Goal: Transaction & Acquisition: Purchase product/service

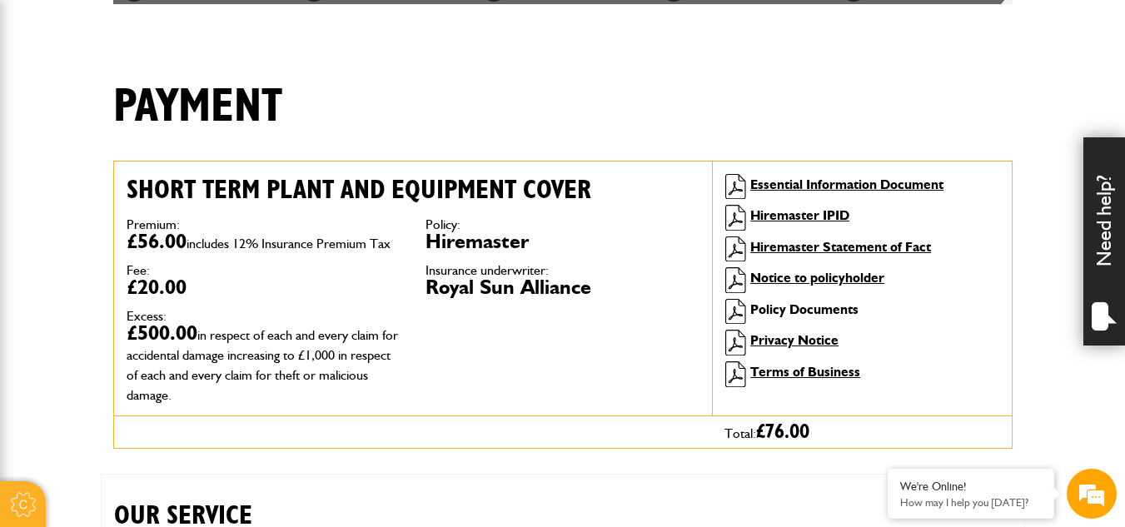
click at [823, 307] on link "Policy Documents" at bounding box center [804, 309] width 108 height 16
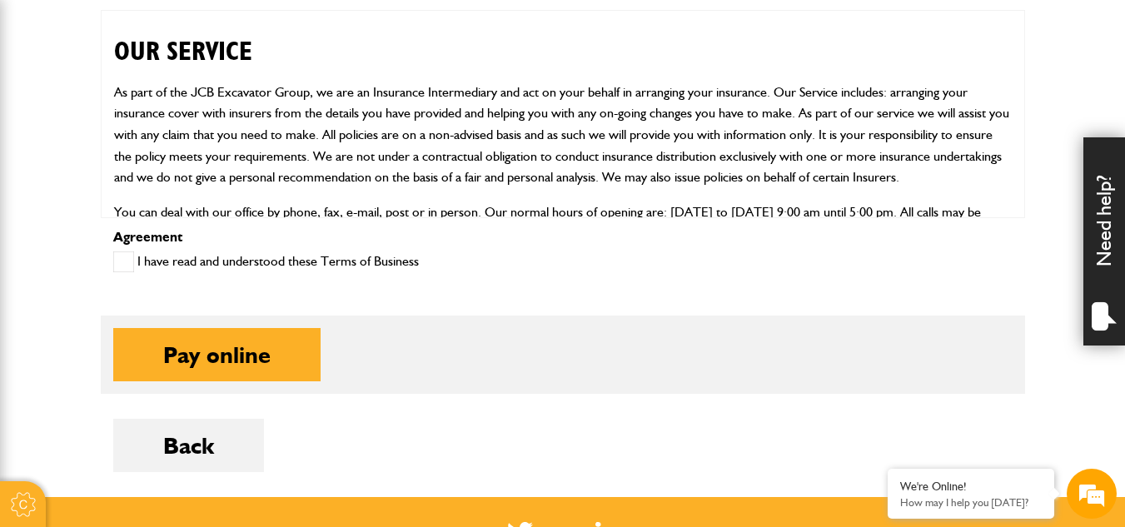
scroll to position [860, 0]
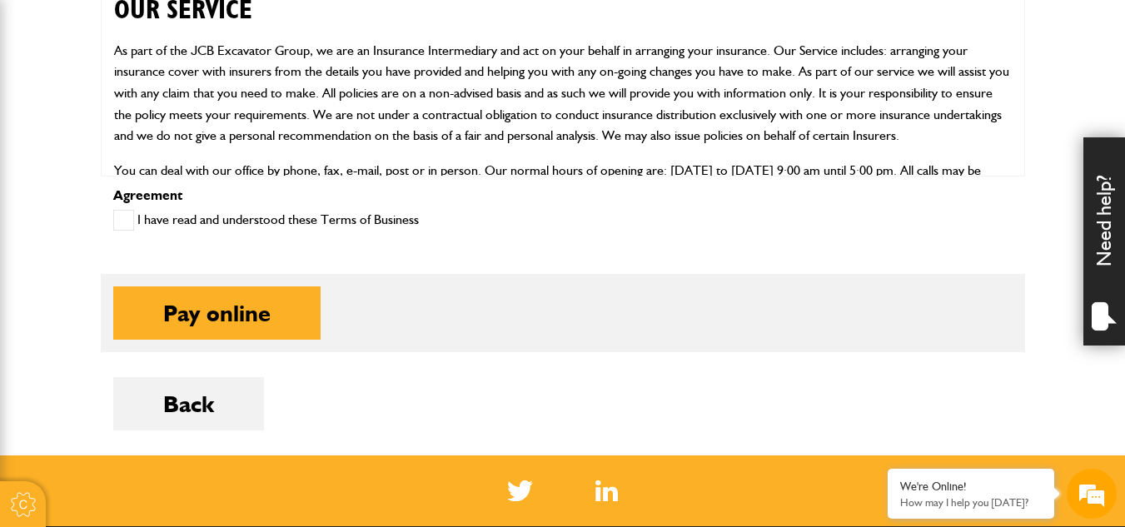
click at [378, 342] on fieldset "Pay online Pay on account" at bounding box center [563, 313] width 924 height 78
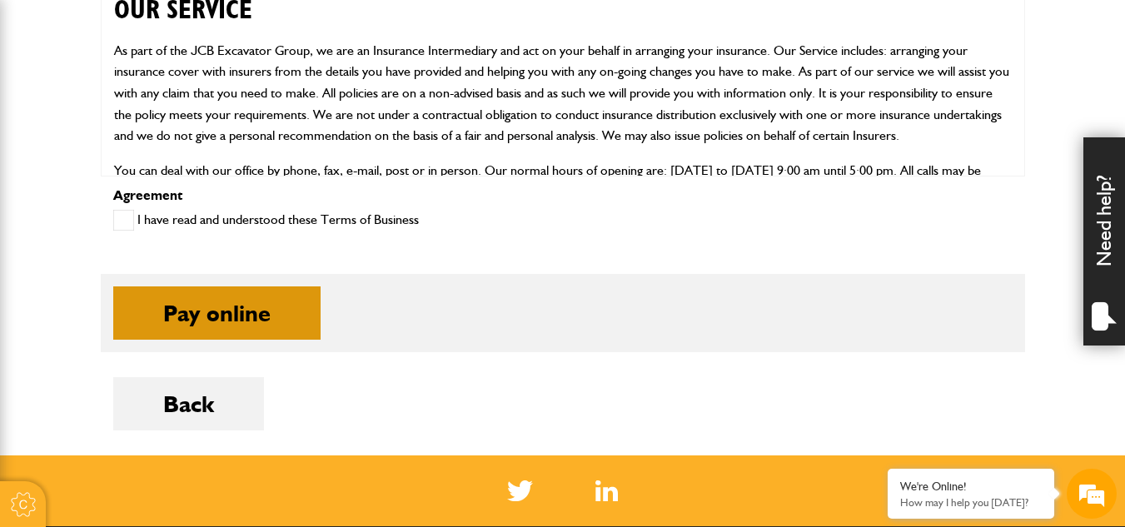
click at [255, 306] on button "Pay online" at bounding box center [216, 312] width 207 height 53
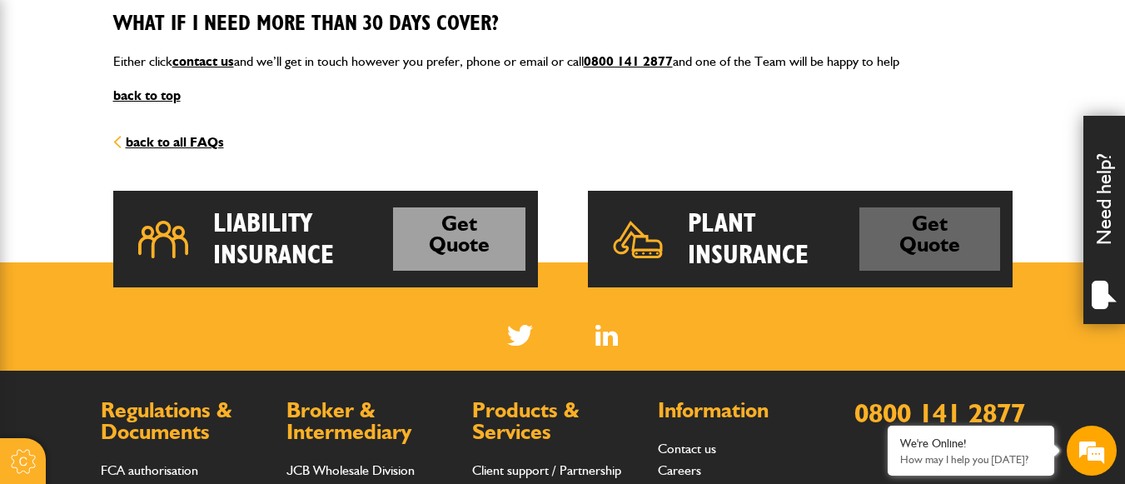
click at [928, 245] on link "Get Quote" at bounding box center [929, 239] width 141 height 64
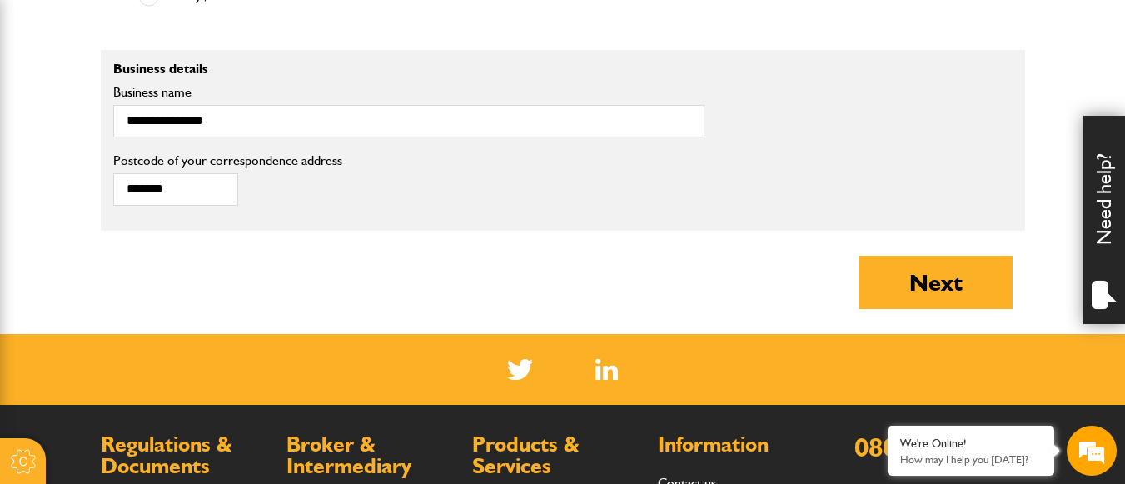
scroll to position [1332, 0]
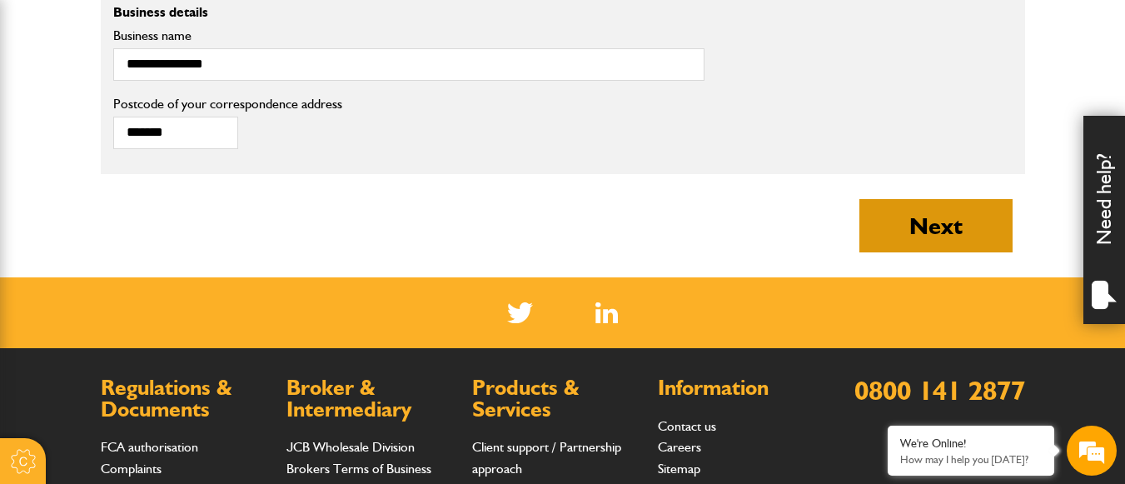
click at [911, 236] on button "Next" at bounding box center [935, 225] width 153 height 53
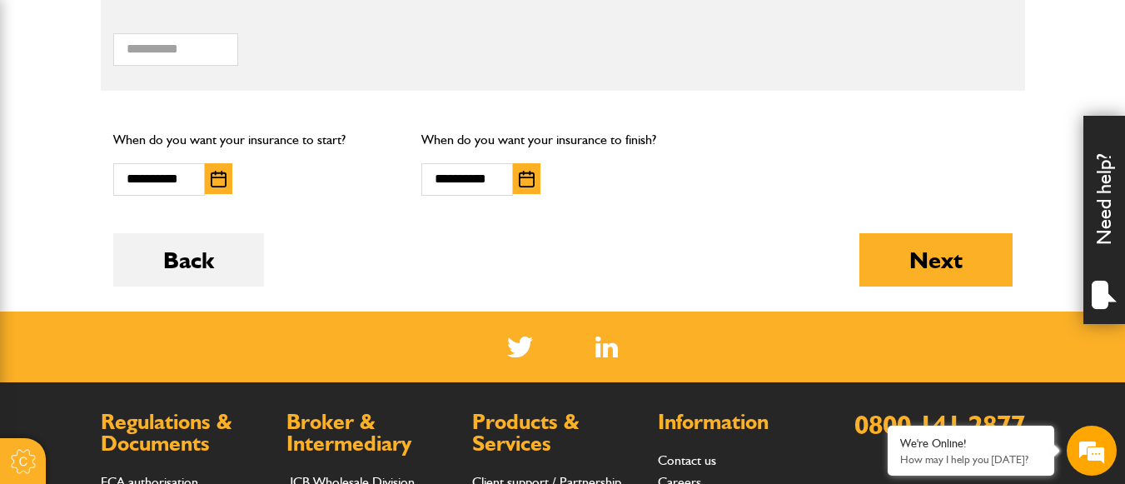
scroll to position [1332, 0]
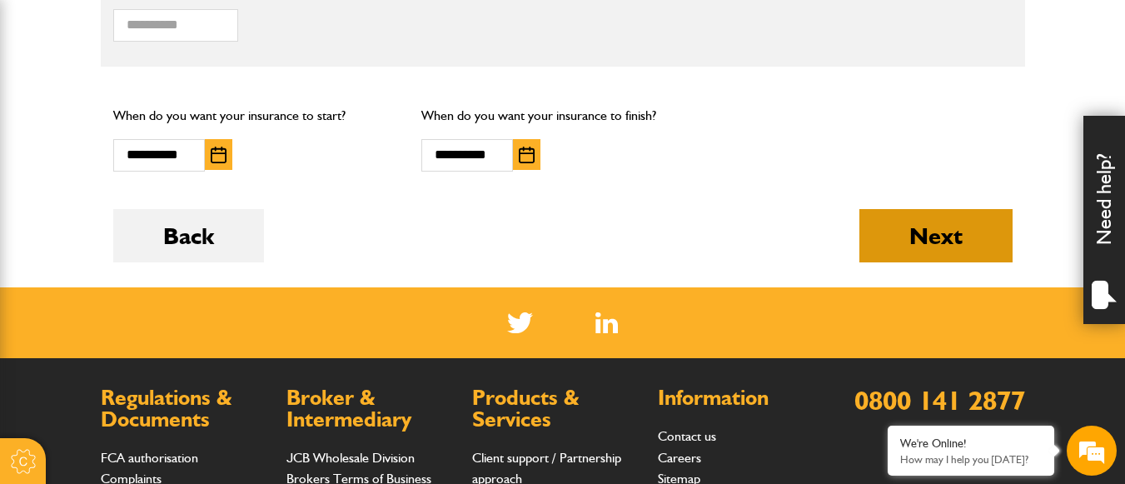
click at [885, 252] on button "Next" at bounding box center [935, 235] width 153 height 53
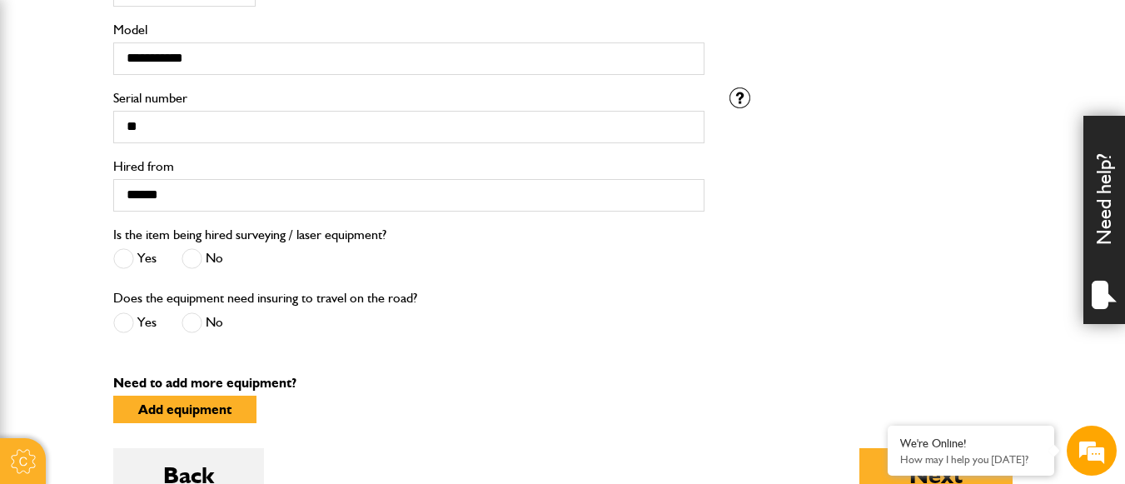
scroll to position [833, 0]
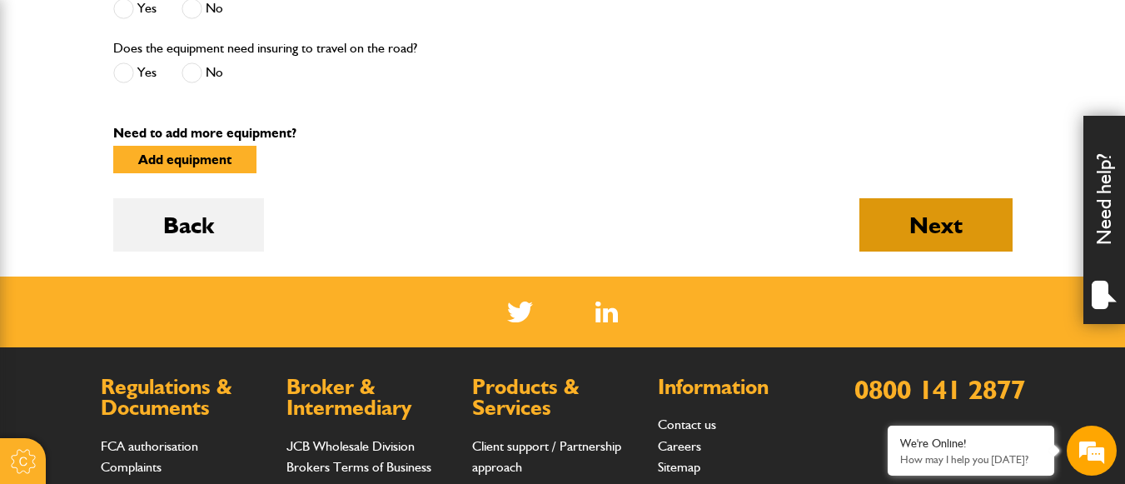
click at [969, 211] on button "Next" at bounding box center [935, 224] width 153 height 53
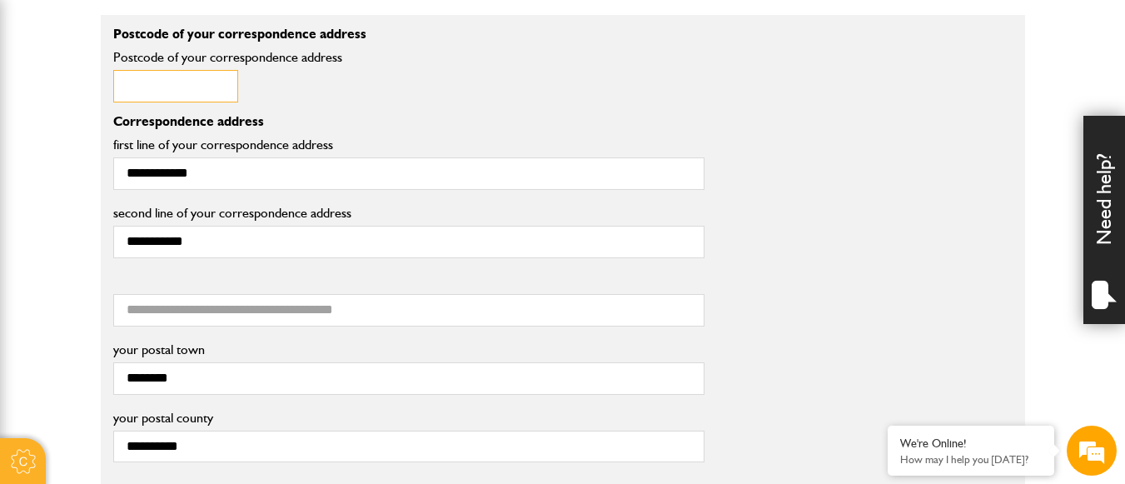
click at [150, 96] on input "Postcode of your correspondence address" at bounding box center [175, 86] width 125 height 32
type input "*******"
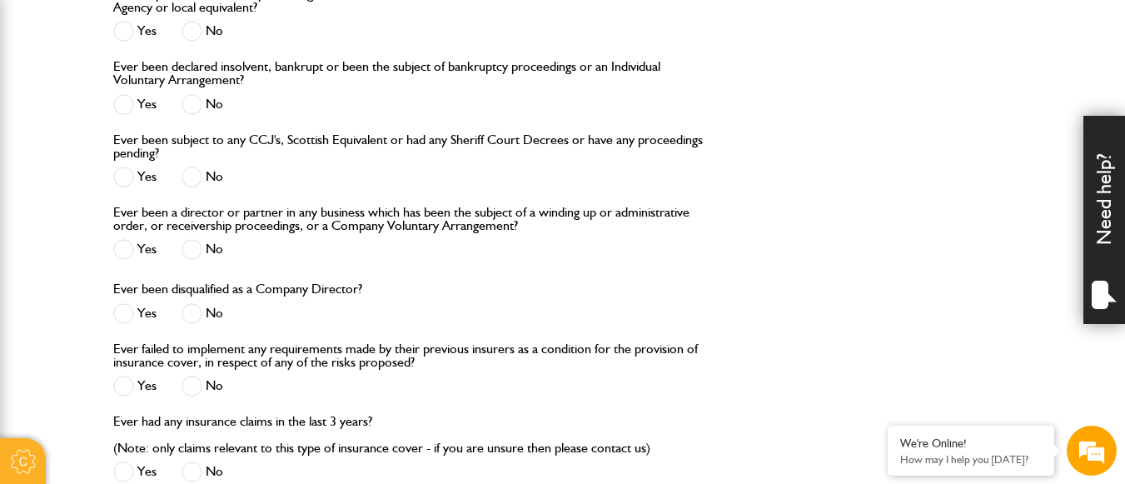
scroll to position [2165, 0]
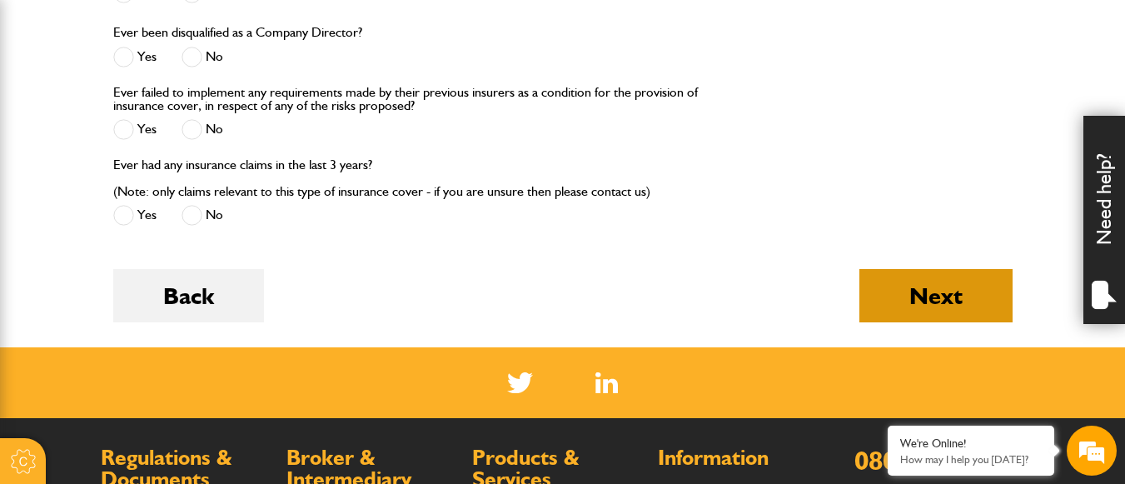
click at [951, 321] on button "Next" at bounding box center [935, 295] width 153 height 53
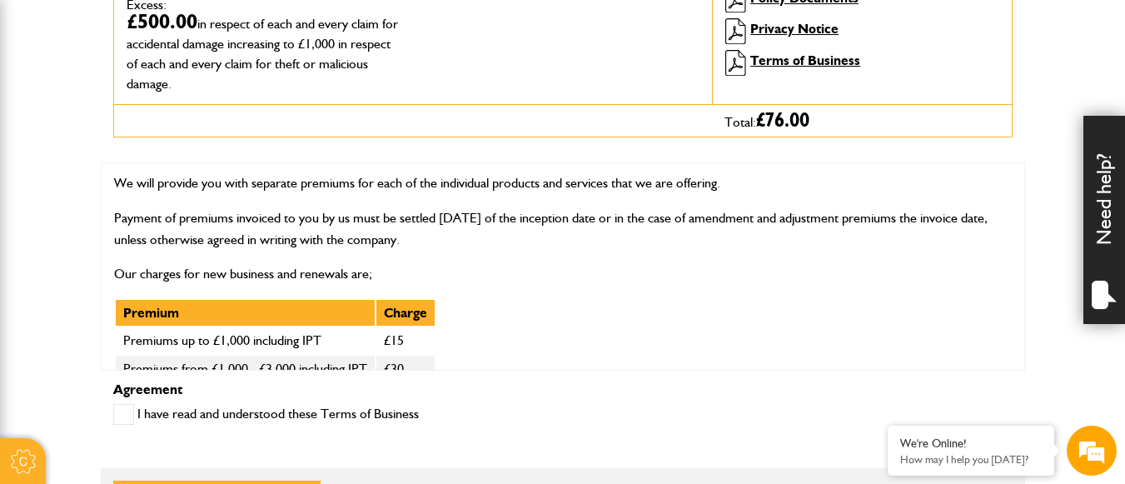
scroll to position [749, 0]
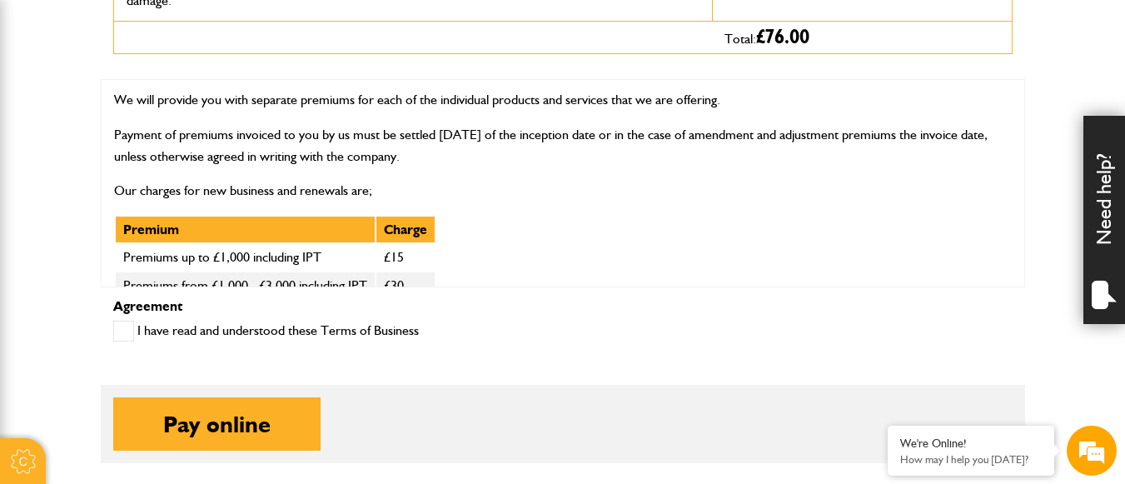
click at [131, 331] on span at bounding box center [123, 331] width 21 height 21
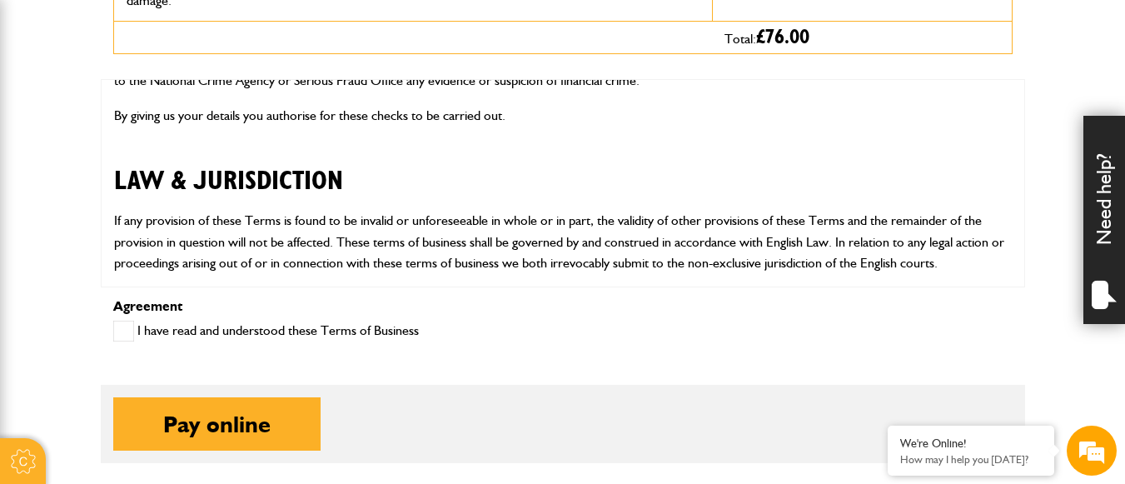
scroll to position [4915, 0]
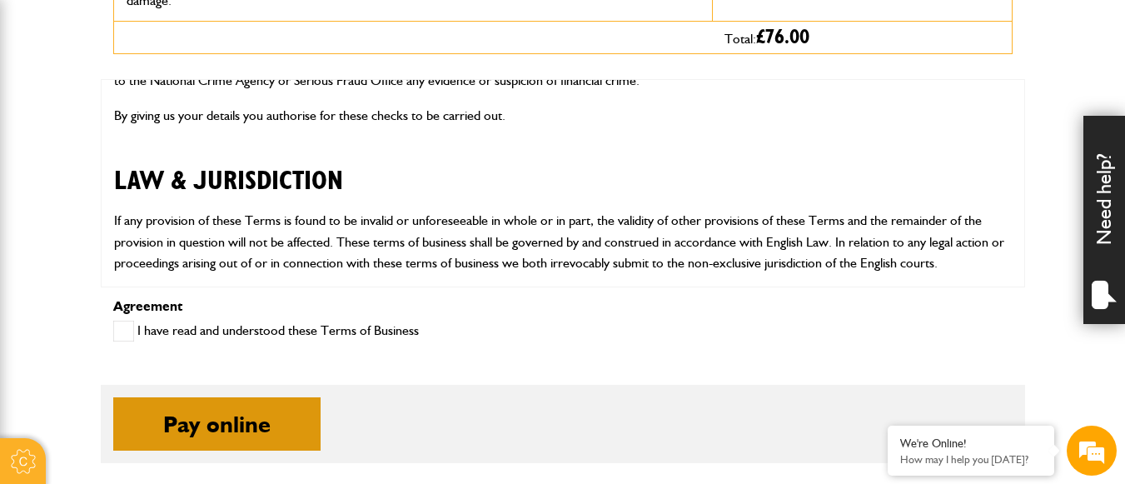
click at [272, 416] on button "Pay online" at bounding box center [216, 423] width 207 height 53
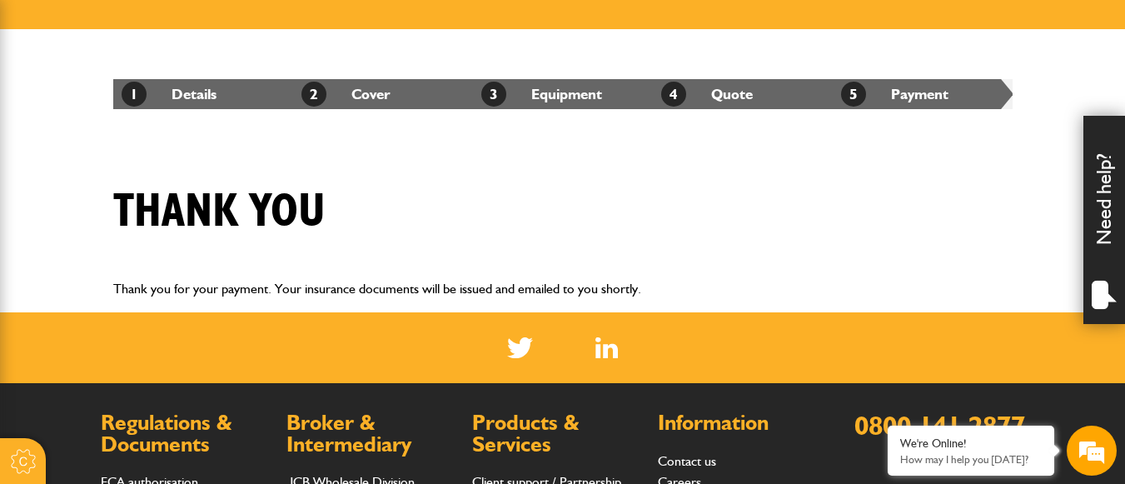
scroll to position [333, 0]
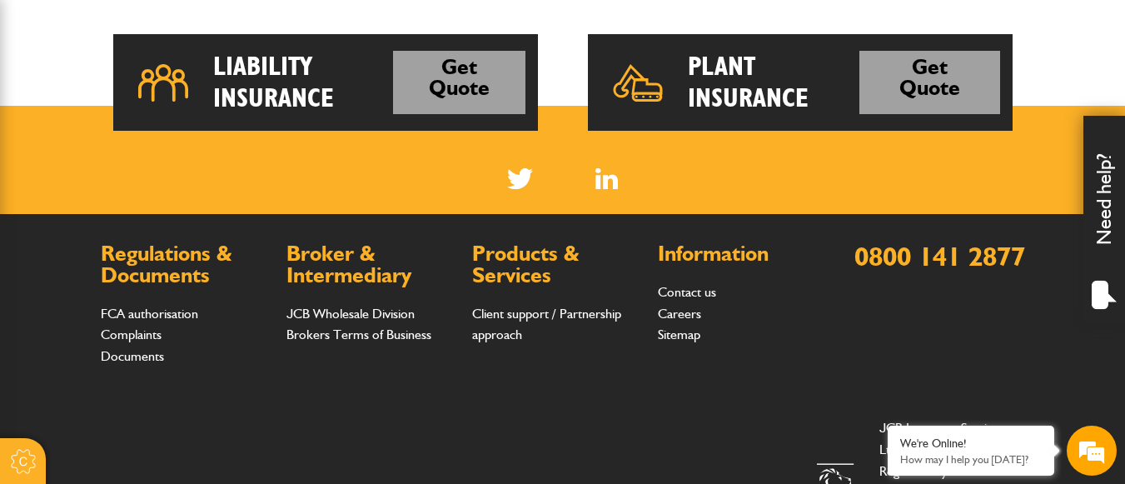
scroll to position [2664, 0]
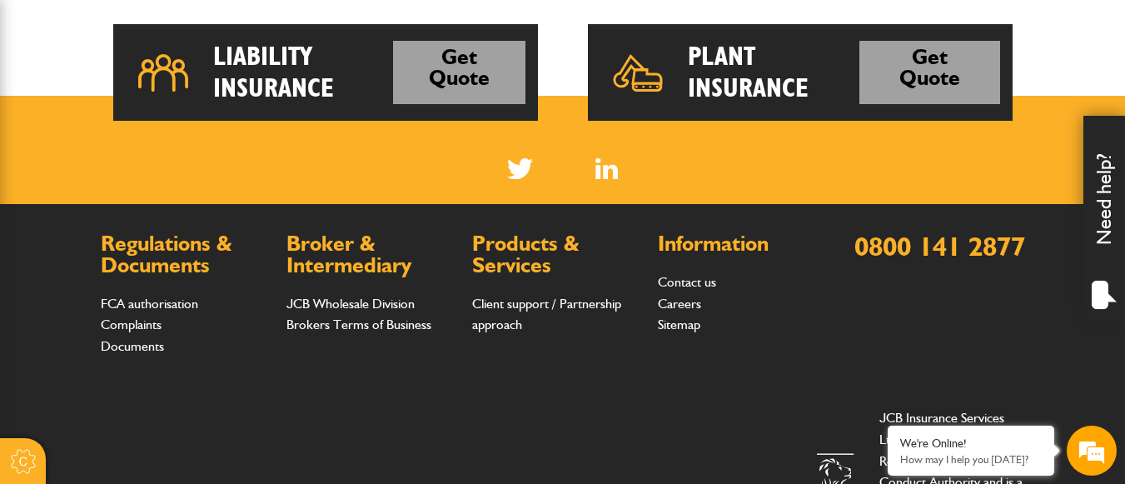
click at [818, 81] on h2 "Plant Insurance" at bounding box center [774, 73] width 172 height 64
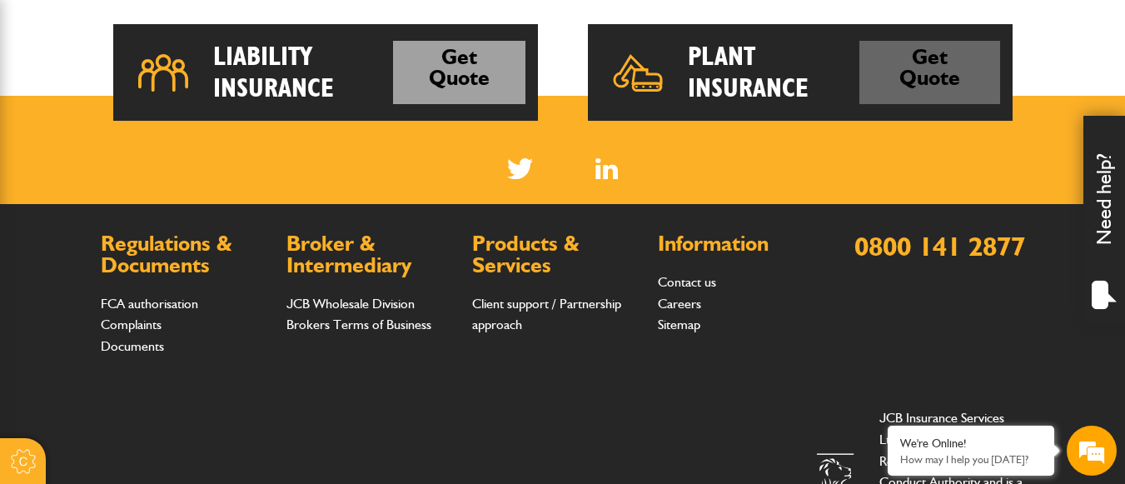
click at [919, 84] on link "Get Quote" at bounding box center [929, 73] width 141 height 64
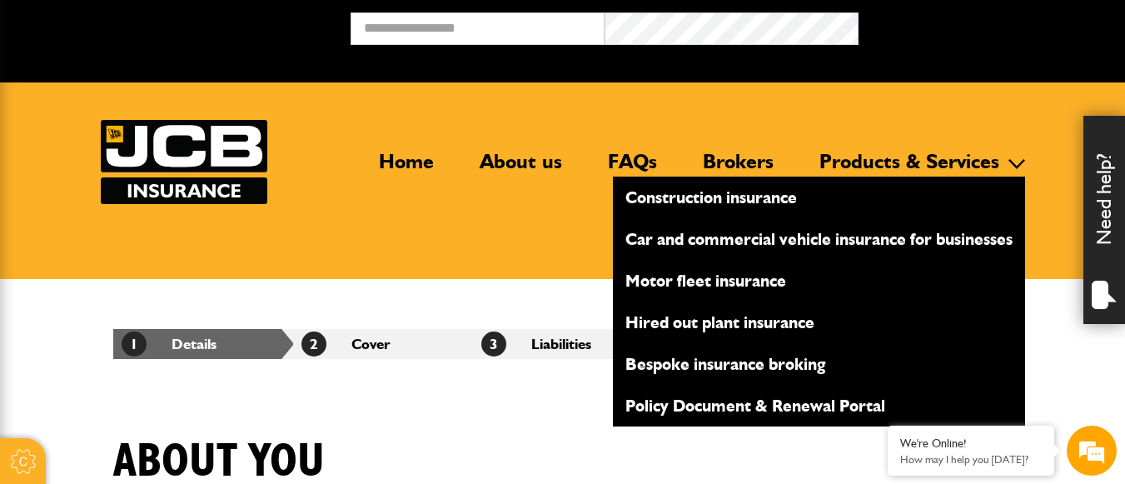
click at [736, 405] on link "Policy Document & Renewal Portal" at bounding box center [819, 405] width 412 height 28
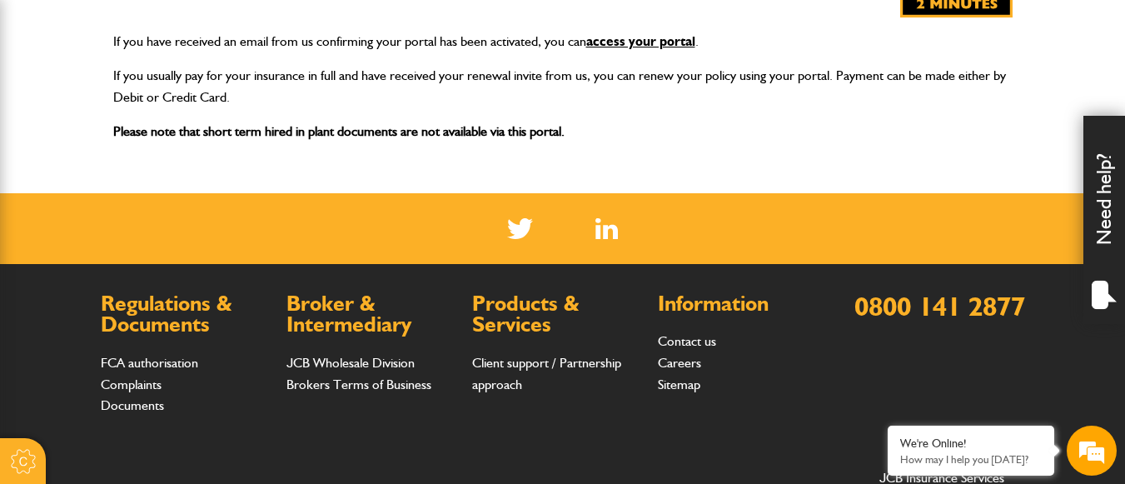
scroll to position [416, 0]
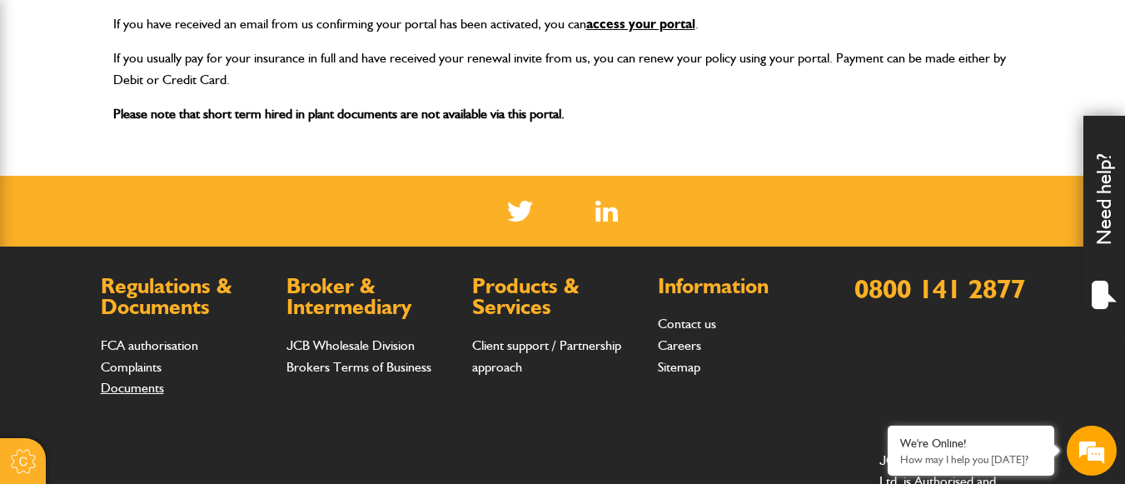
click at [107, 387] on link "Documents" at bounding box center [132, 388] width 63 height 16
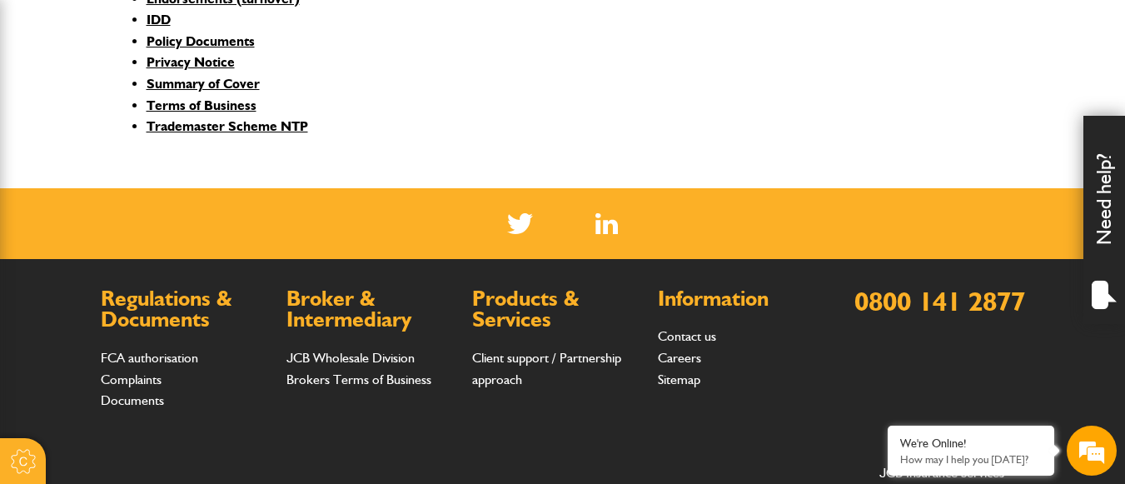
scroll to position [1499, 0]
